Goal: Task Accomplishment & Management: Manage account settings

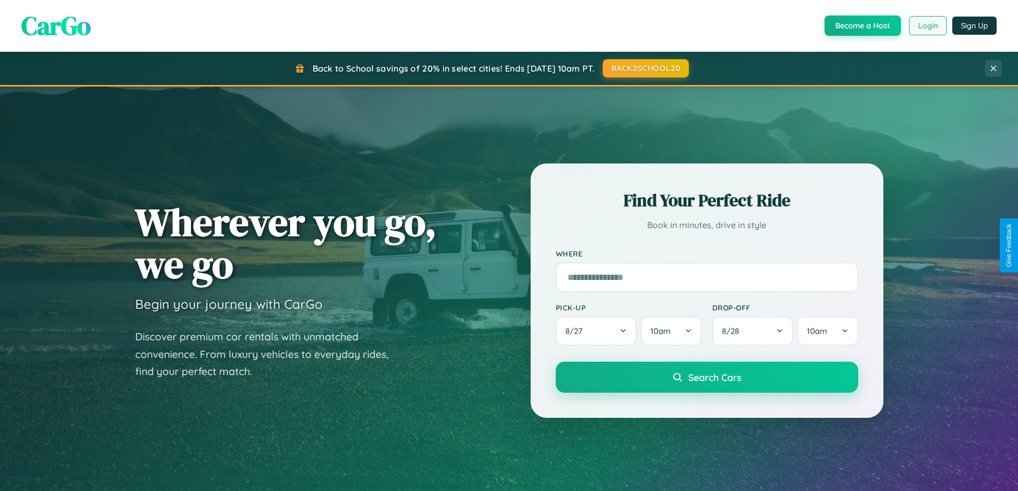
click at [928, 26] on button "Login" at bounding box center [928, 25] width 38 height 19
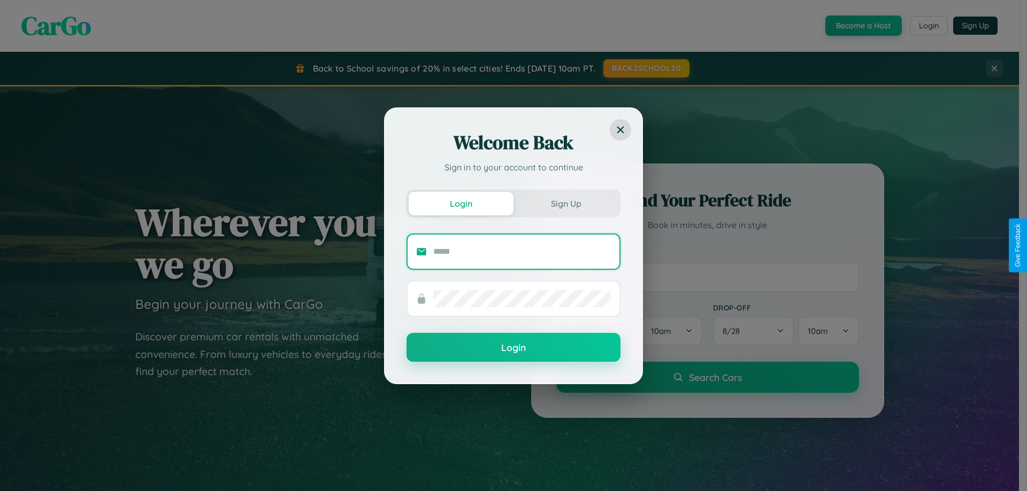
click at [522, 251] on input "text" at bounding box center [522, 251] width 178 height 17
type input "**********"
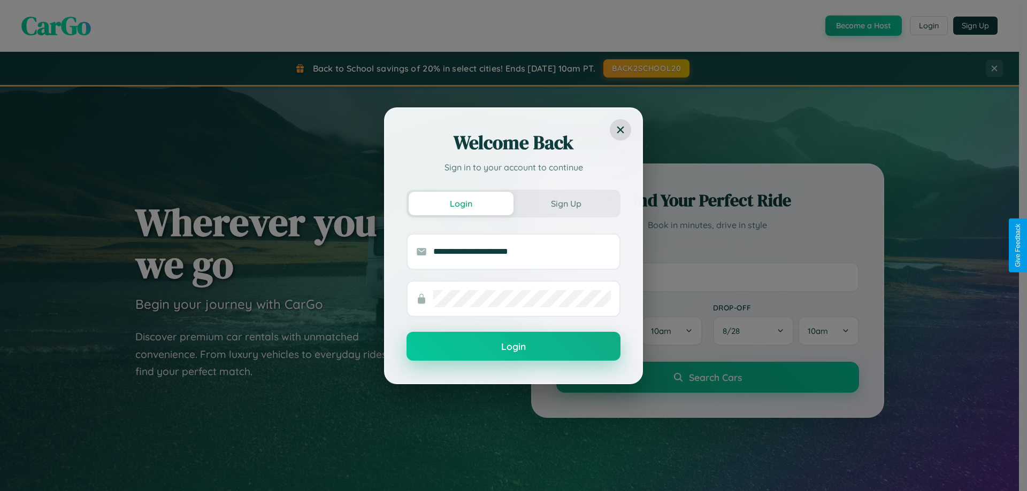
click at [513, 347] on button "Login" at bounding box center [513, 346] width 214 height 29
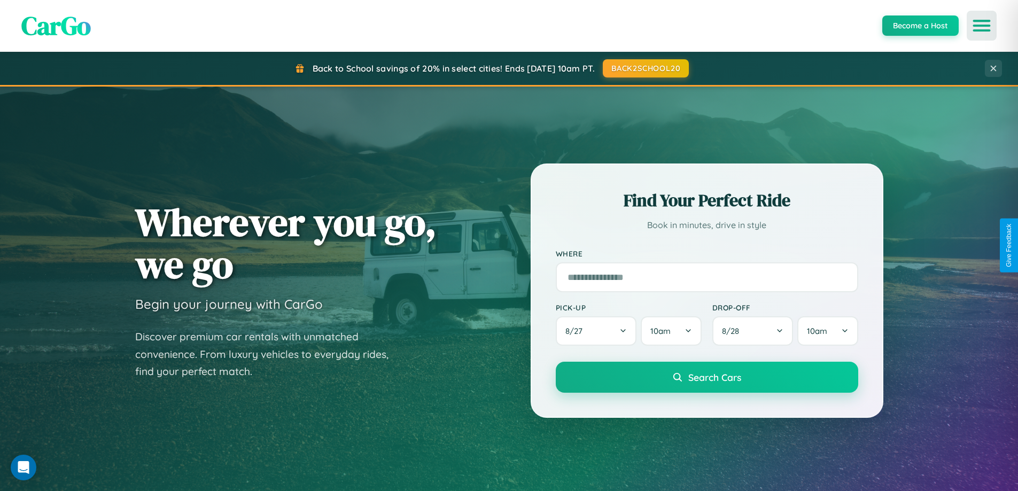
click at [982, 26] on icon "Open menu" at bounding box center [983, 26] width 16 height 10
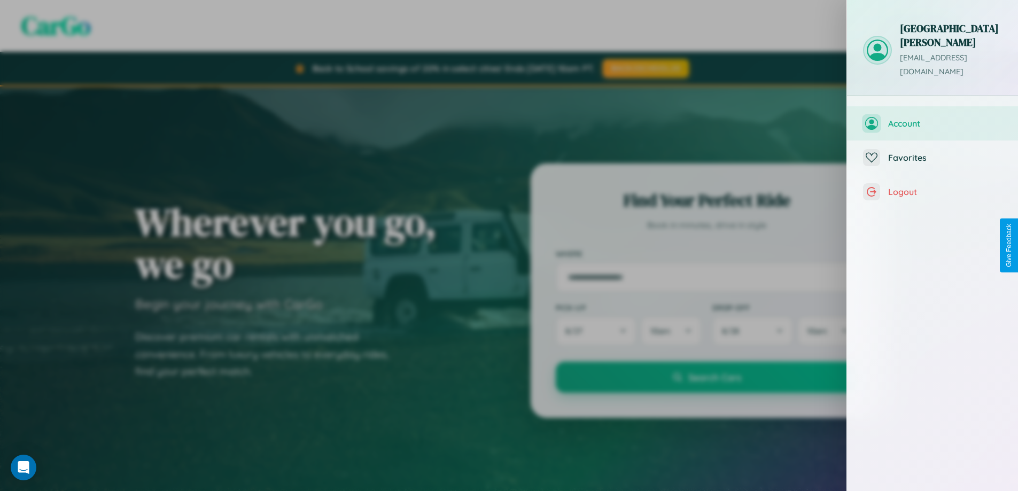
click at [933, 118] on span "Account" at bounding box center [946, 123] width 114 height 11
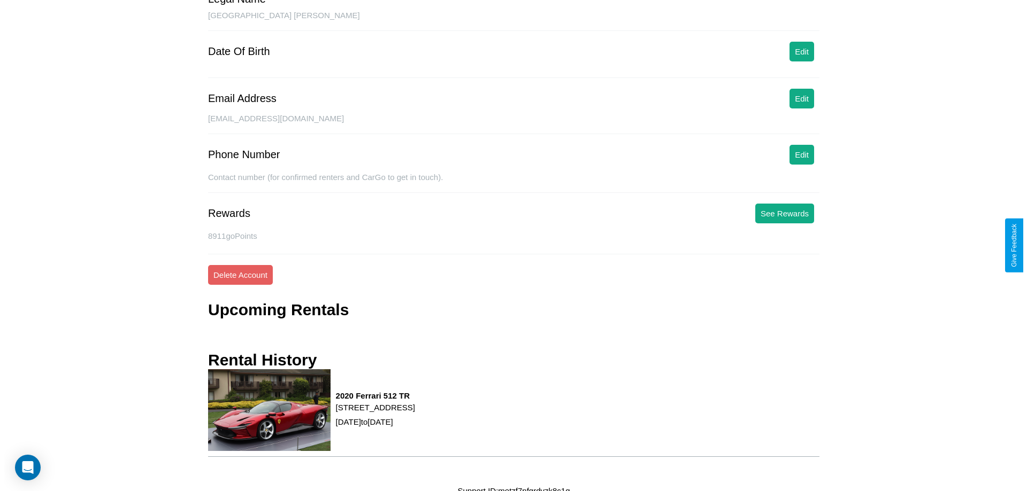
scroll to position [113, 0]
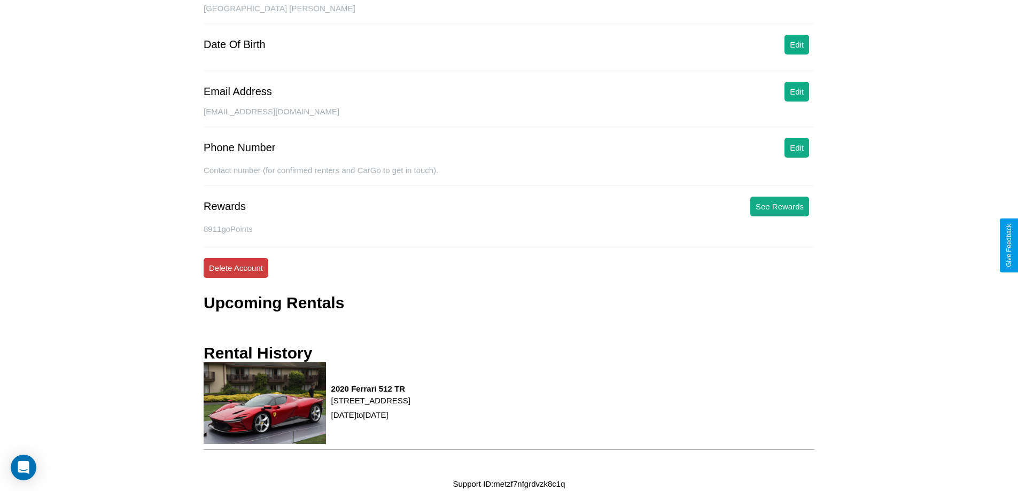
click at [236, 268] on button "Delete Account" at bounding box center [236, 268] width 65 height 20
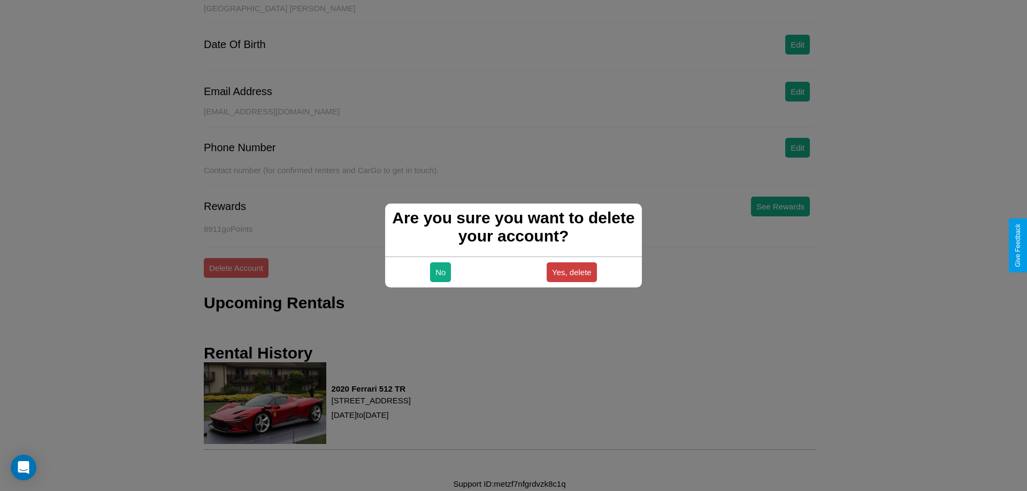
click at [571, 272] on button "Yes, delete" at bounding box center [571, 273] width 50 height 20
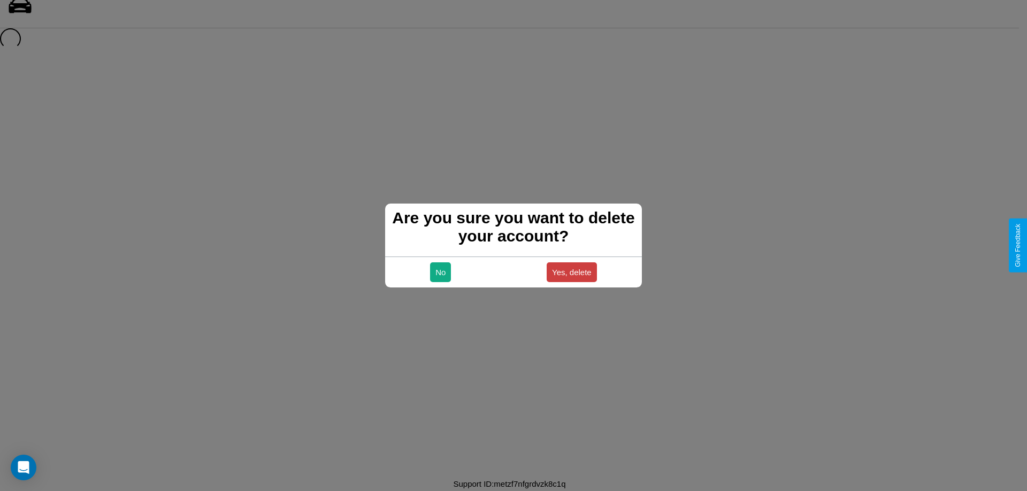
scroll to position [14, 0]
